Goal: Task Accomplishment & Management: Use online tool/utility

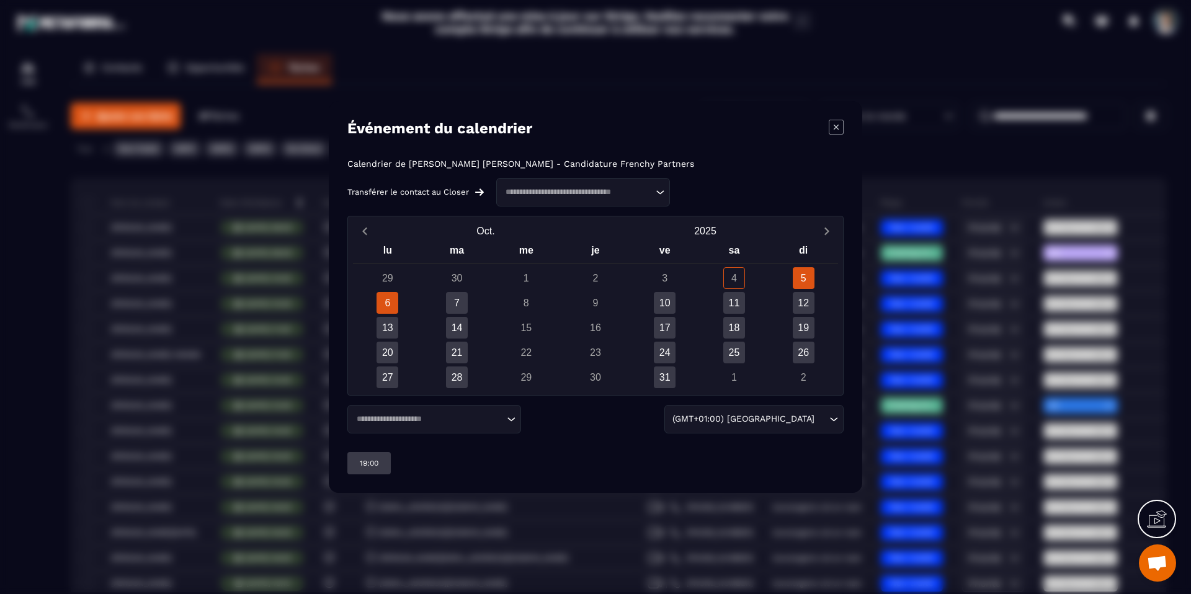
click at [388, 300] on div "6" at bounding box center [387, 303] width 22 height 22
drag, startPoint x: 383, startPoint y: 293, endPoint x: 391, endPoint y: 293, distance: 7.4
click at [385, 293] on div "6" at bounding box center [387, 303] width 22 height 22
click at [445, 295] on div "7" at bounding box center [456, 303] width 69 height 22
click at [460, 301] on div "7" at bounding box center [457, 303] width 22 height 22
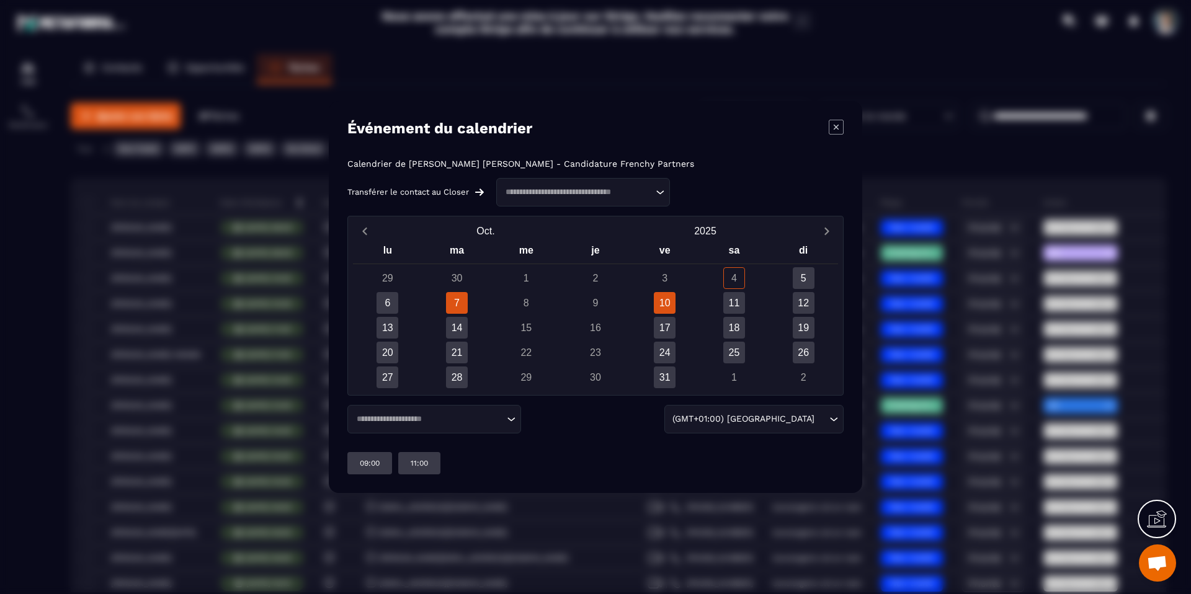
click at [667, 300] on div "10" at bounding box center [665, 303] width 22 height 22
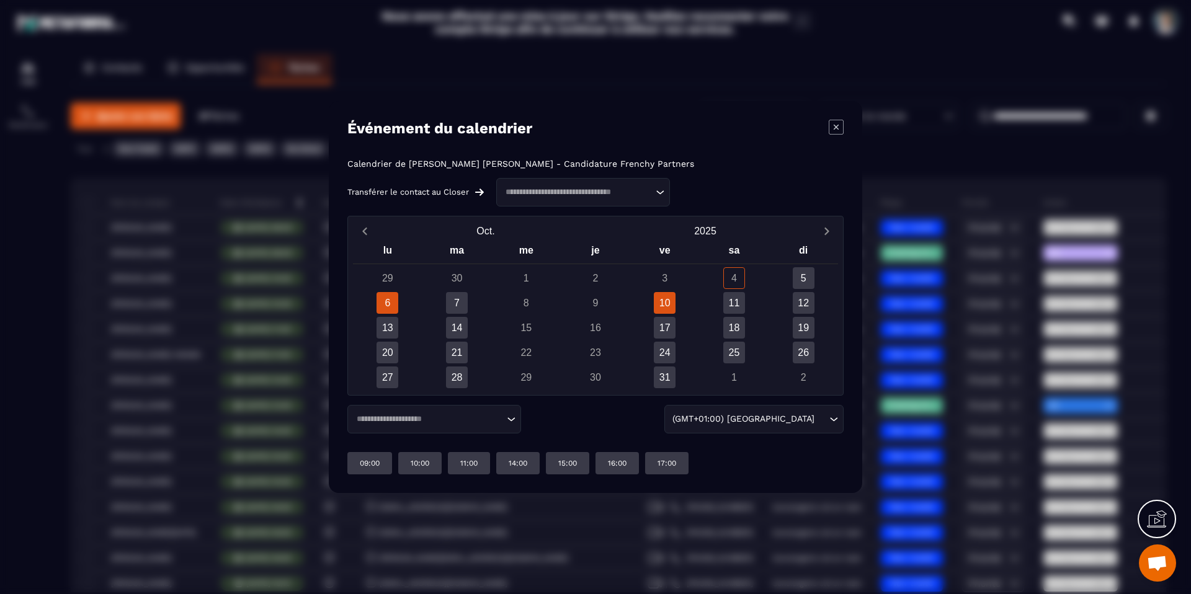
click at [389, 304] on div "6" at bounding box center [387, 303] width 22 height 22
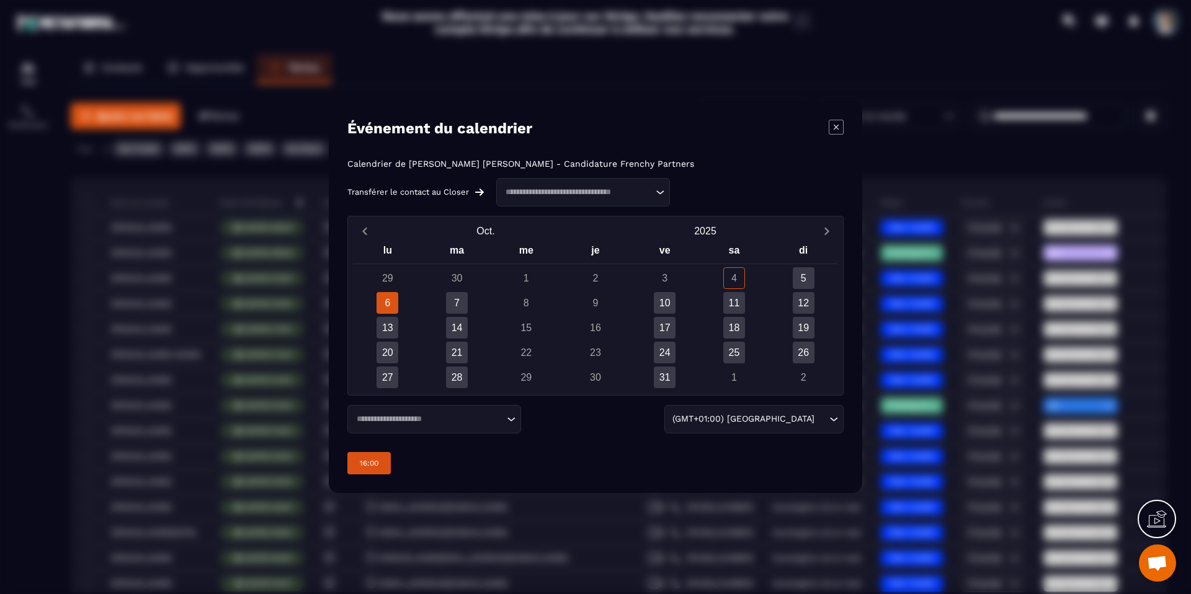
click at [370, 460] on p "16:00" at bounding box center [369, 463] width 19 height 10
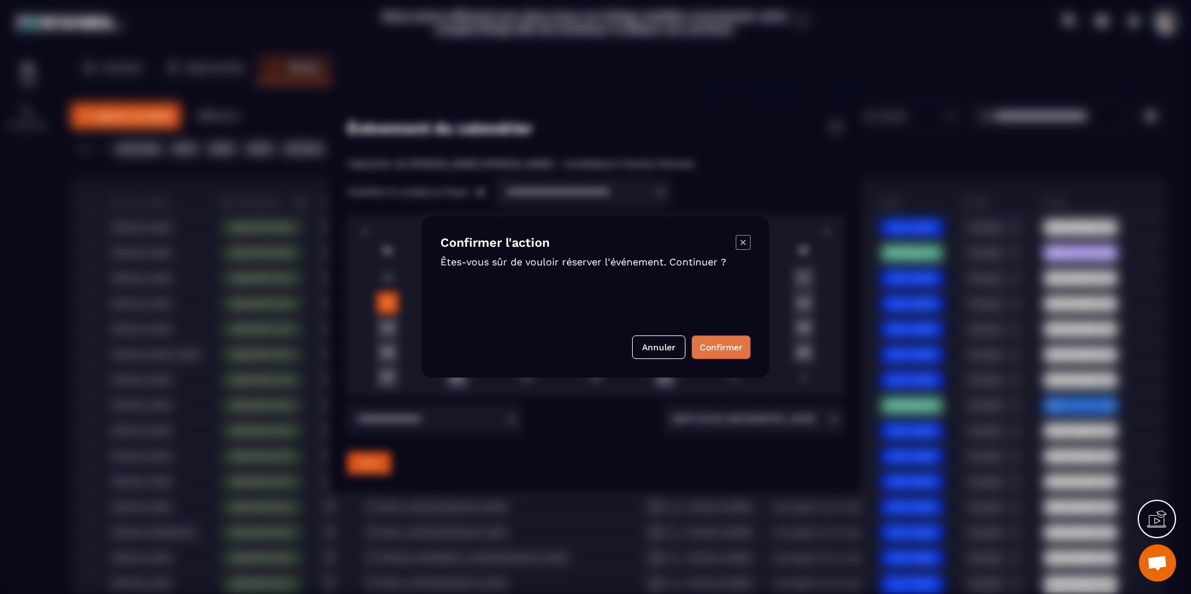
click at [750, 345] on button "Confirmer" at bounding box center [720, 347] width 59 height 24
click at [743, 342] on div "Annuler" at bounding box center [595, 347] width 310 height 24
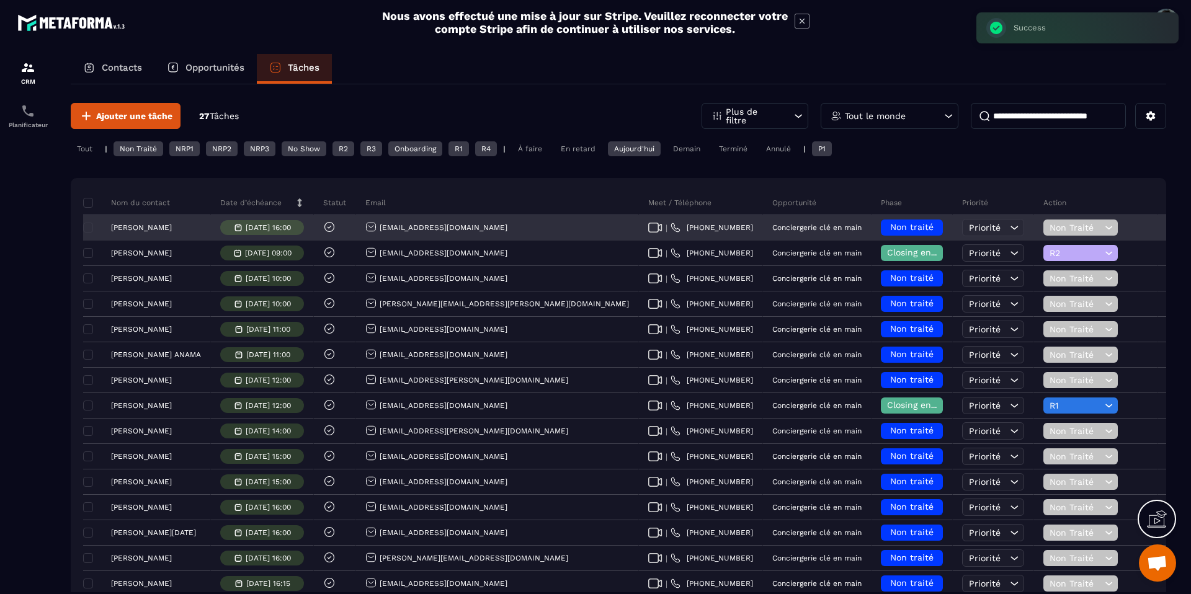
click at [158, 229] on p "[PERSON_NAME]" at bounding box center [141, 227] width 61 height 9
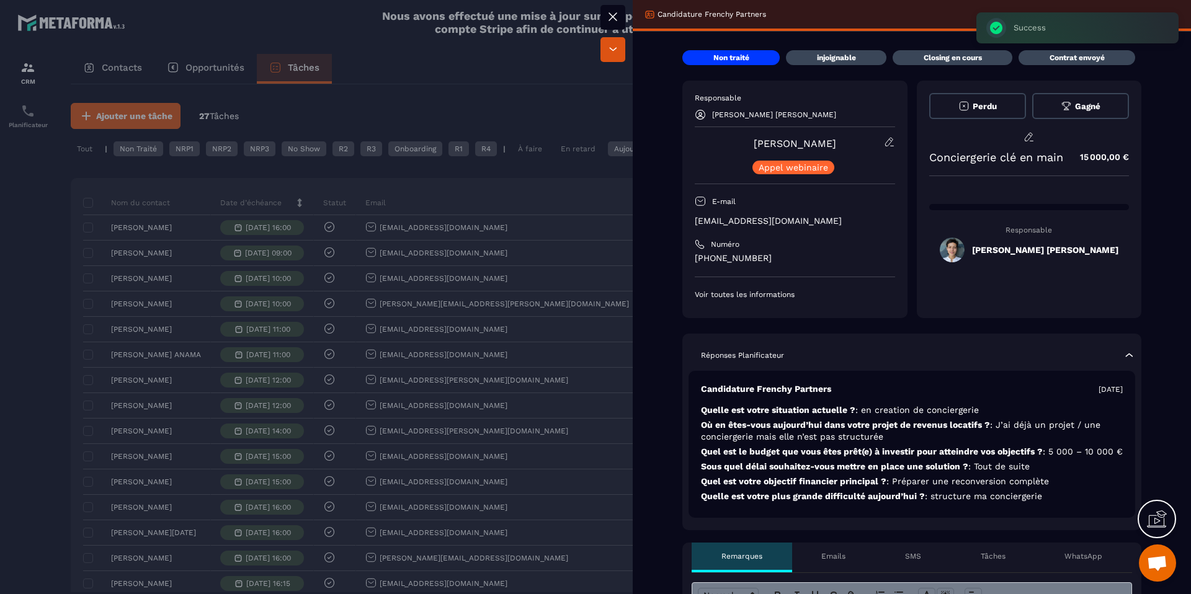
click at [454, 195] on div at bounding box center [595, 297] width 1191 height 594
